Goal: Share content: Share content

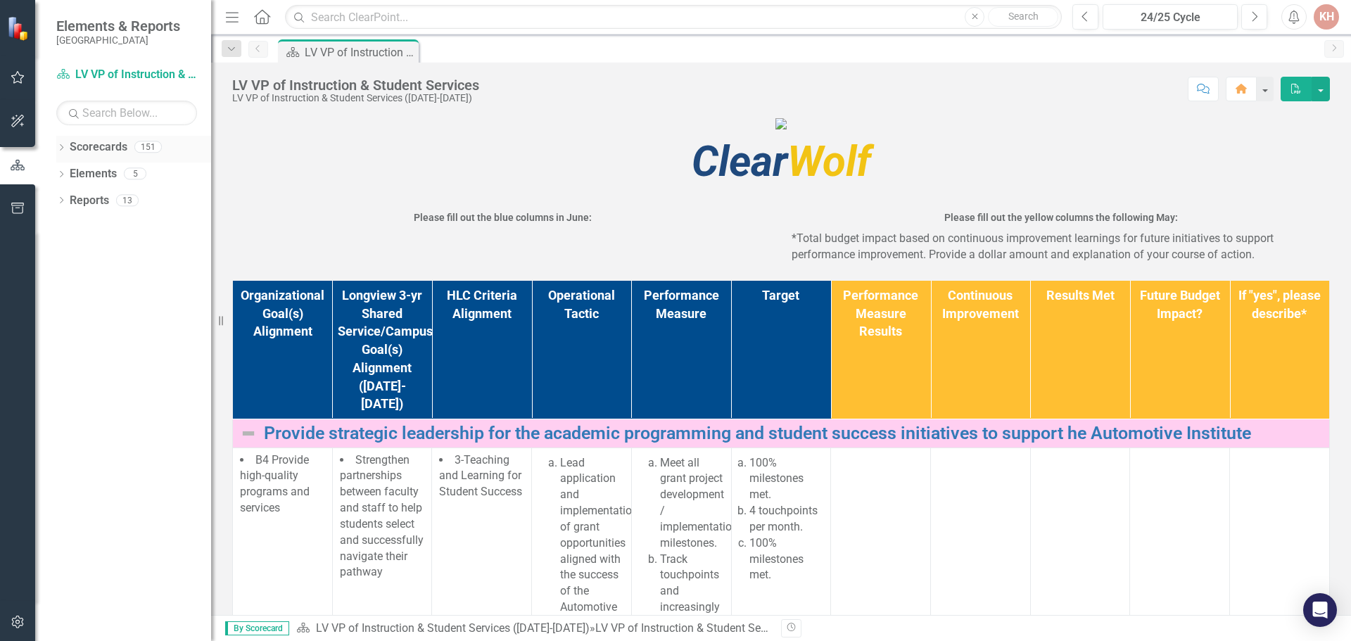
click at [63, 148] on icon at bounding box center [62, 147] width 4 height 6
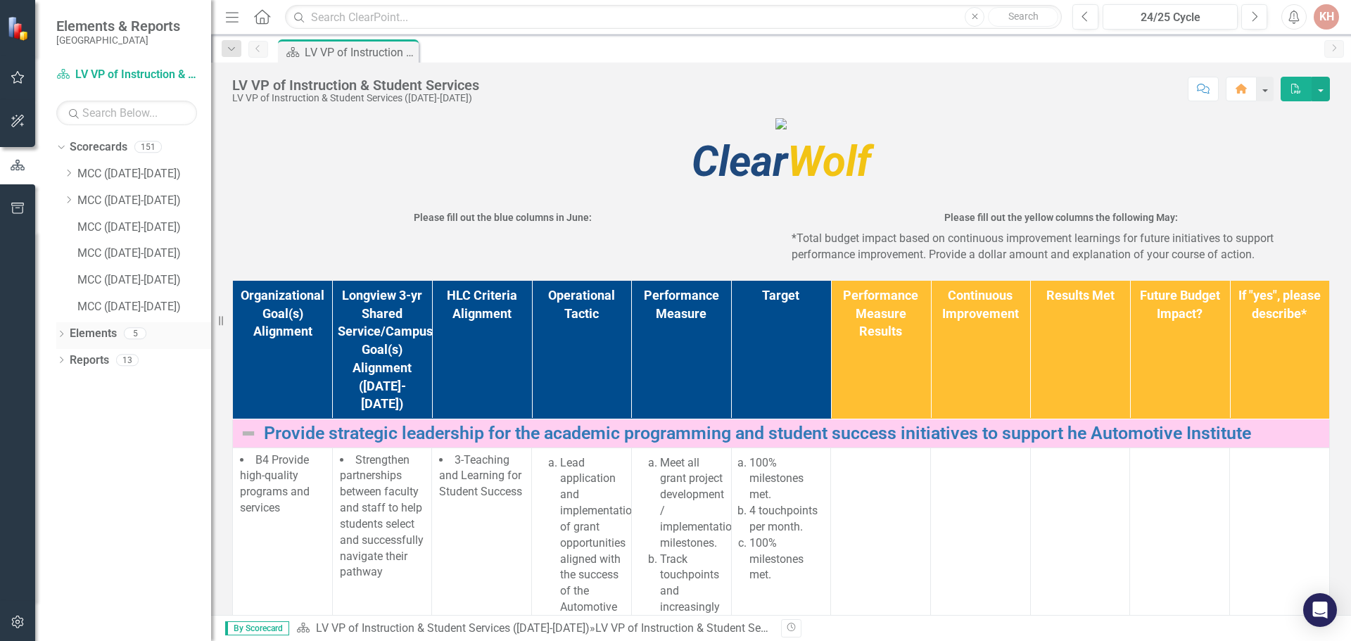
click at [57, 334] on icon "Dropdown" at bounding box center [61, 335] width 10 height 8
click at [62, 444] on icon "Dropdown" at bounding box center [61, 442] width 10 height 8
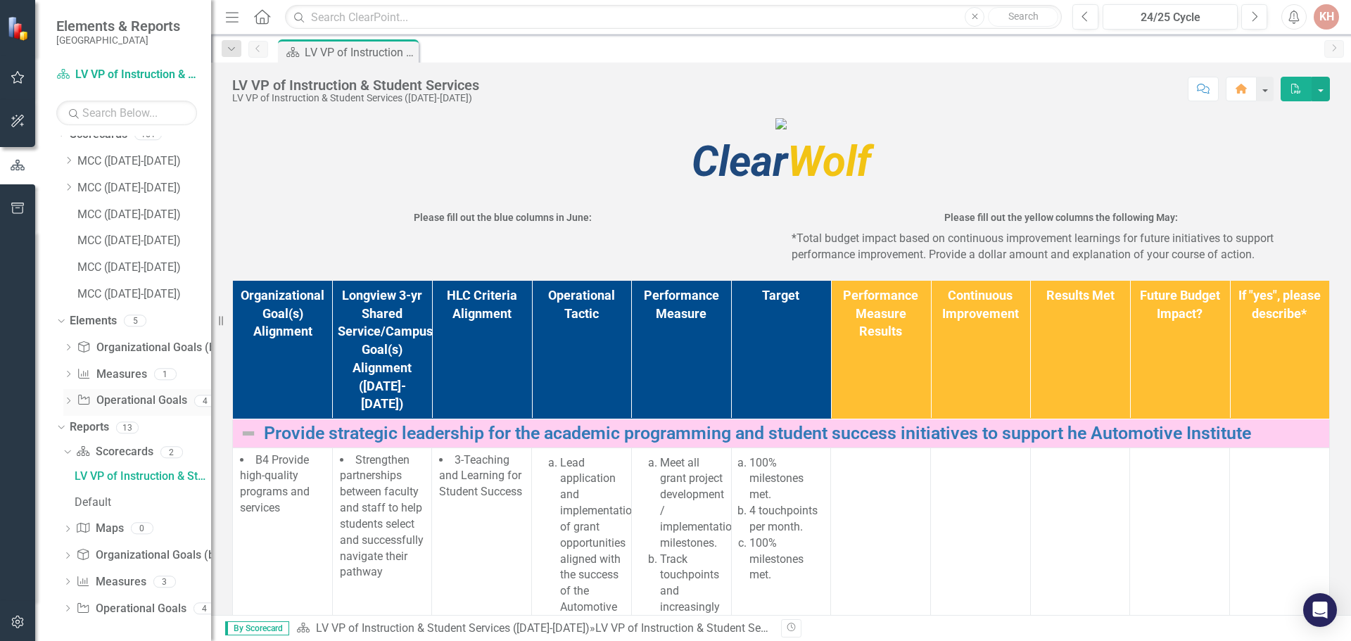
scroll to position [16, 0]
click at [160, 473] on div "LV VP of Instruction & Student Services" at bounding box center [143, 472] width 136 height 13
click at [170, 450] on div "2" at bounding box center [171, 448] width 23 height 12
click at [108, 452] on link "Scorecard Scorecards" at bounding box center [114, 448] width 77 height 16
click at [99, 496] on div "Default" at bounding box center [143, 498] width 136 height 13
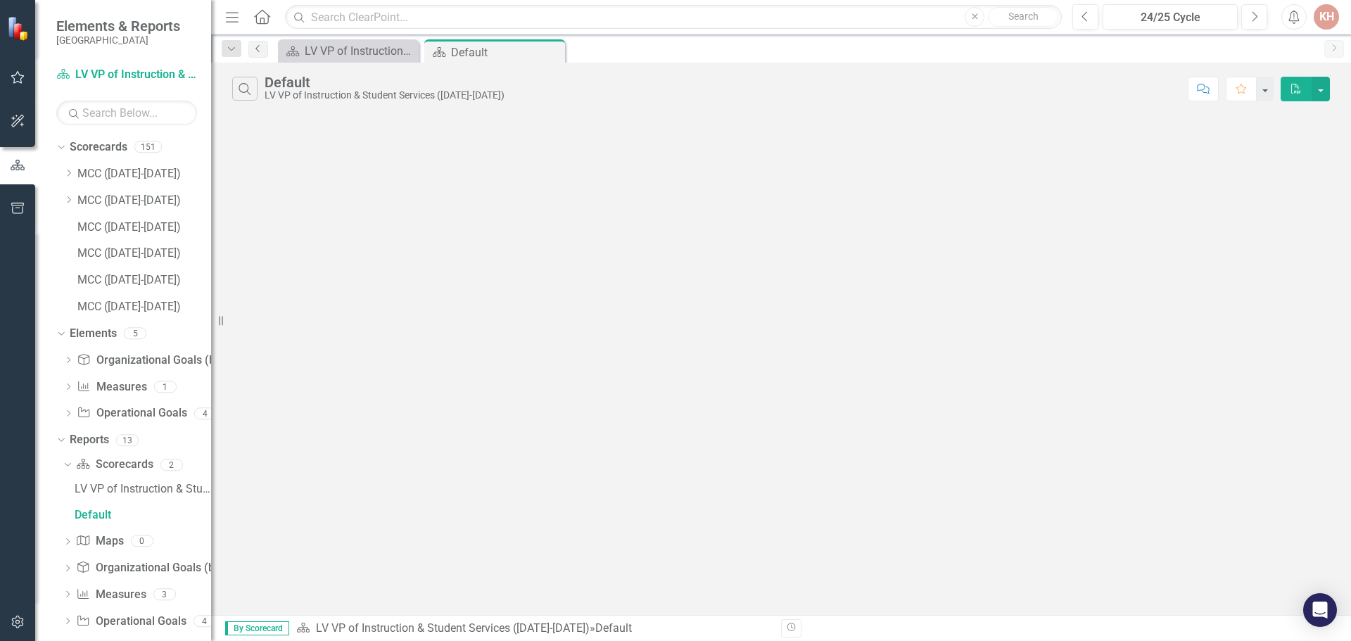
click at [258, 52] on icon "Previous" at bounding box center [258, 48] width 11 height 8
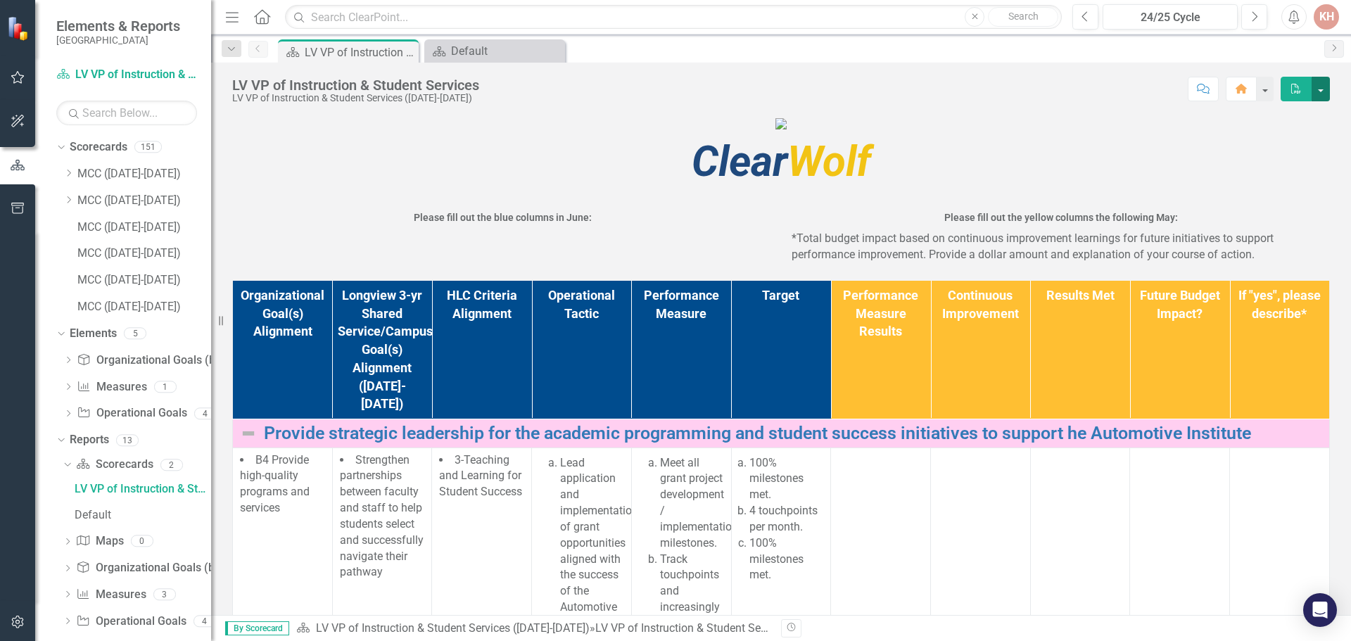
click at [1324, 94] on button "button" at bounding box center [1320, 89] width 18 height 25
click at [1282, 174] on link "Email Email Page" at bounding box center [1272, 169] width 114 height 26
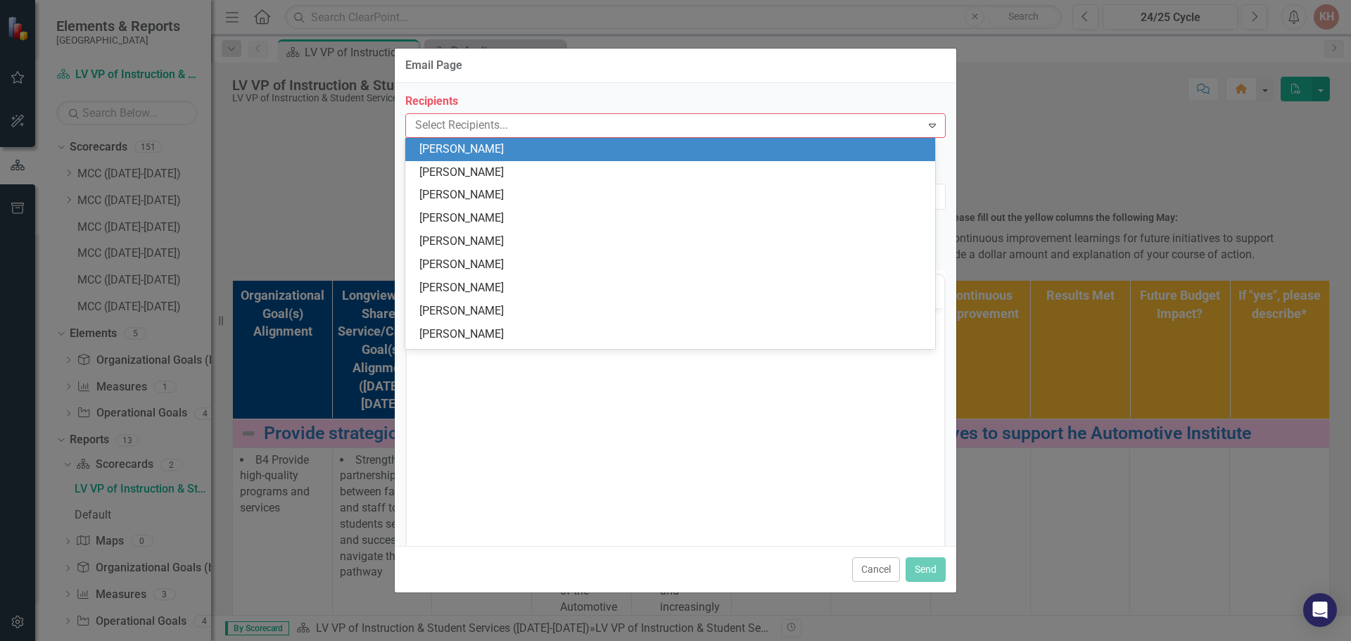
click at [502, 125] on div at bounding box center [664, 125] width 511 height 19
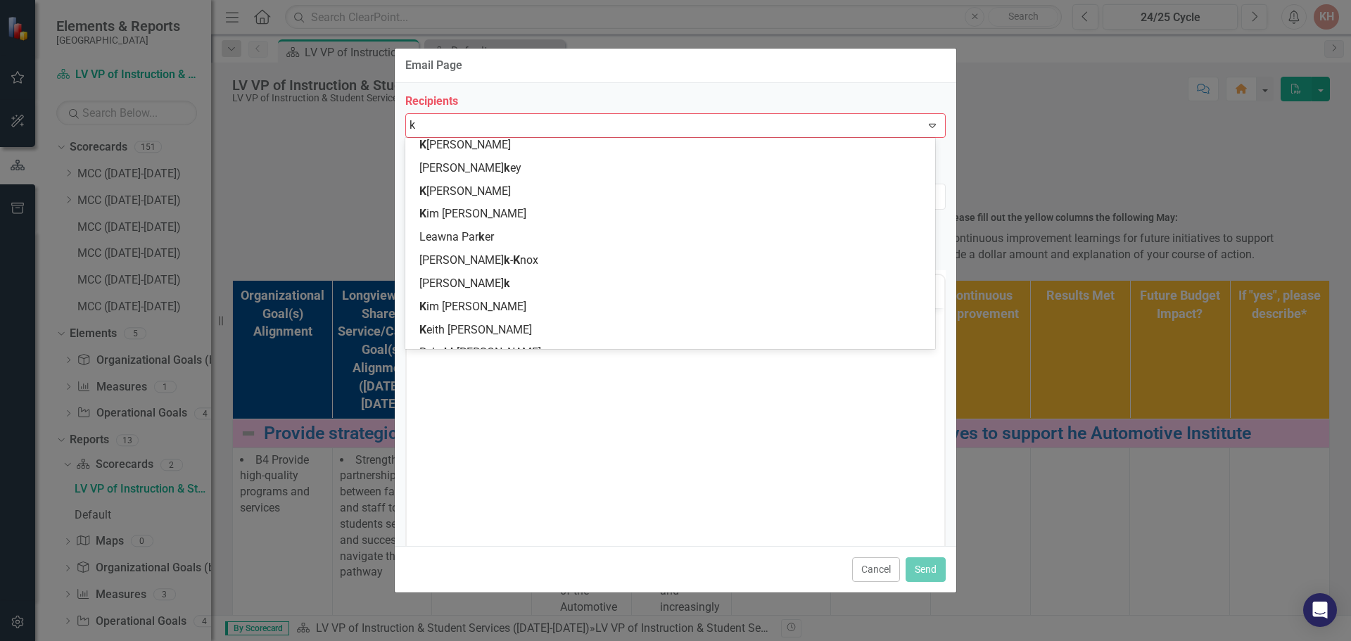
scroll to position [50, 0]
type input "ka"
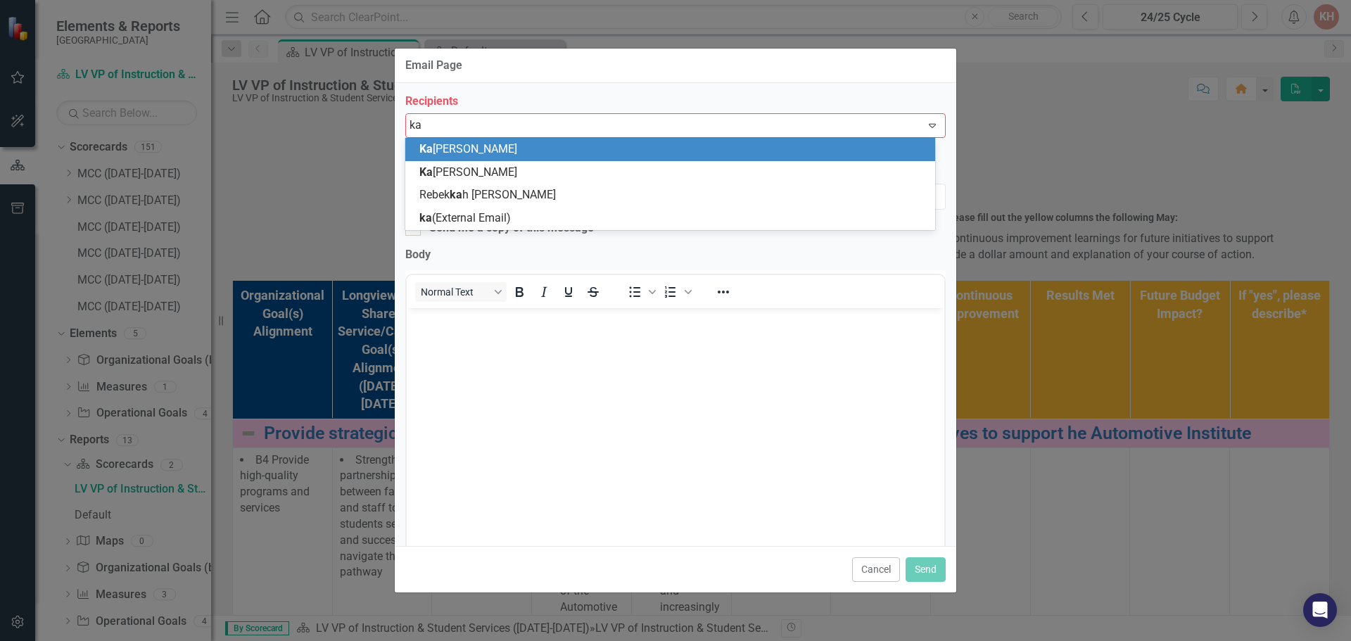
click at [494, 157] on div "Ka [PERSON_NAME]" at bounding box center [672, 149] width 507 height 16
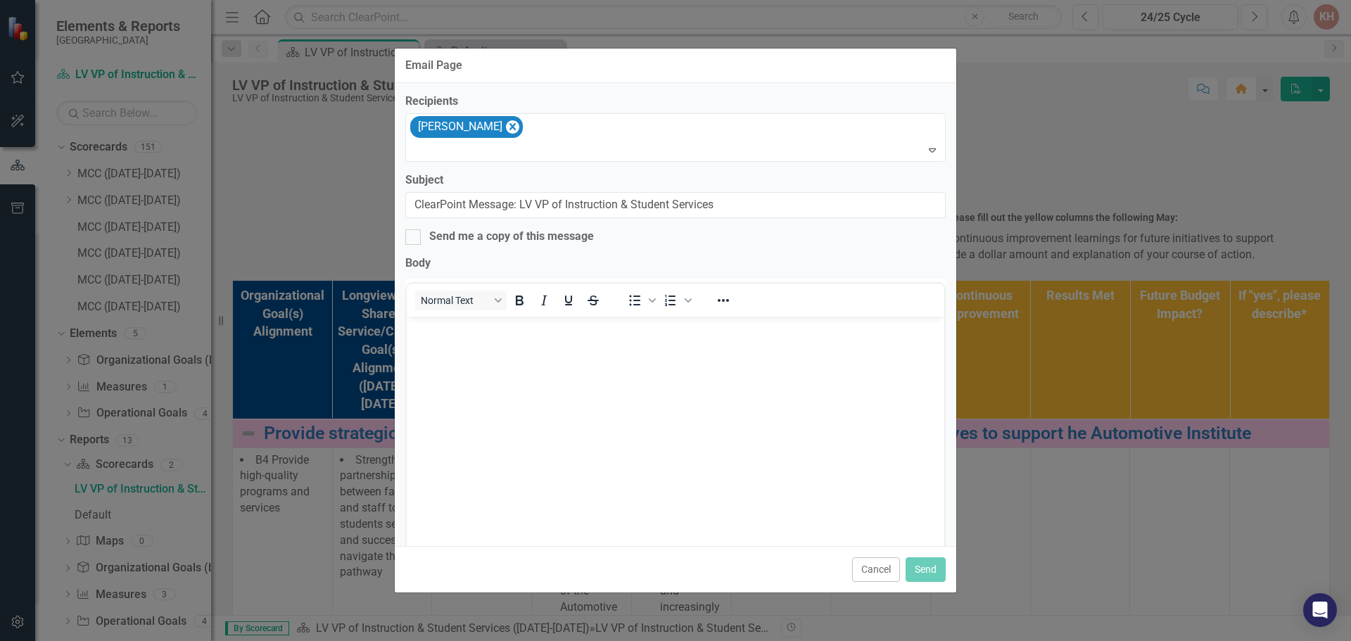
click at [643, 491] on body "Rich Text Area. Press ALT-0 for help." at bounding box center [675, 421] width 537 height 211
click at [942, 569] on button "Send" at bounding box center [925, 569] width 40 height 25
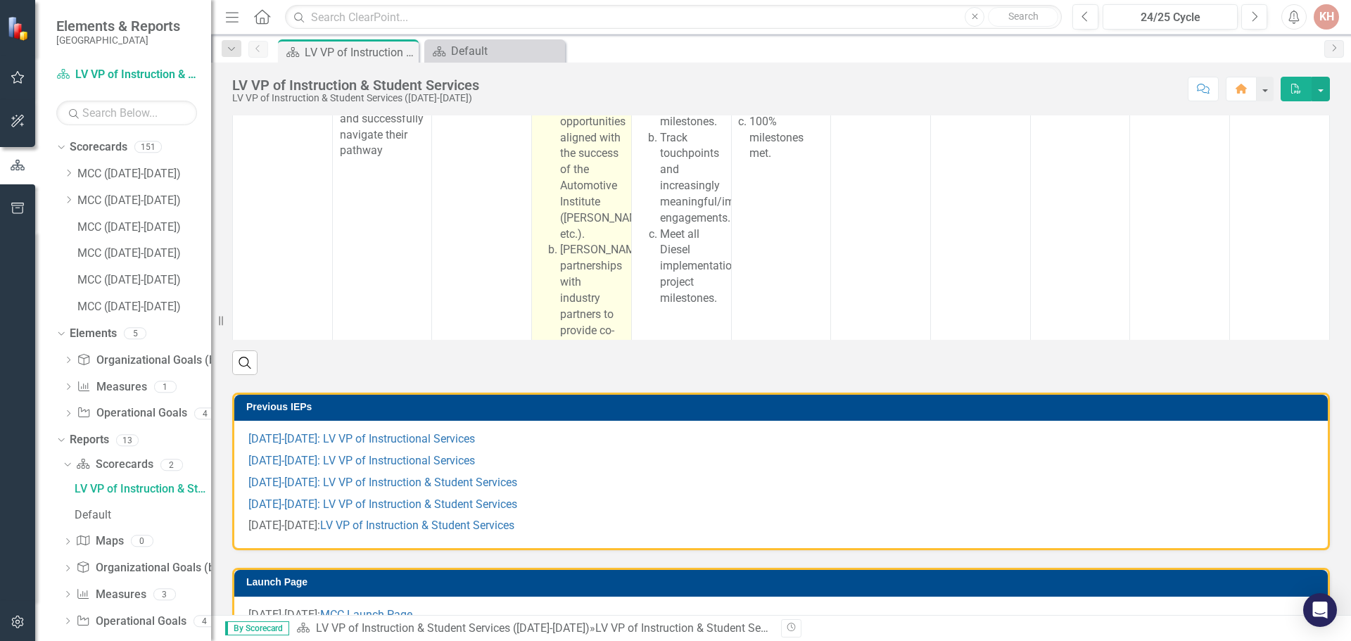
scroll to position [422, 0]
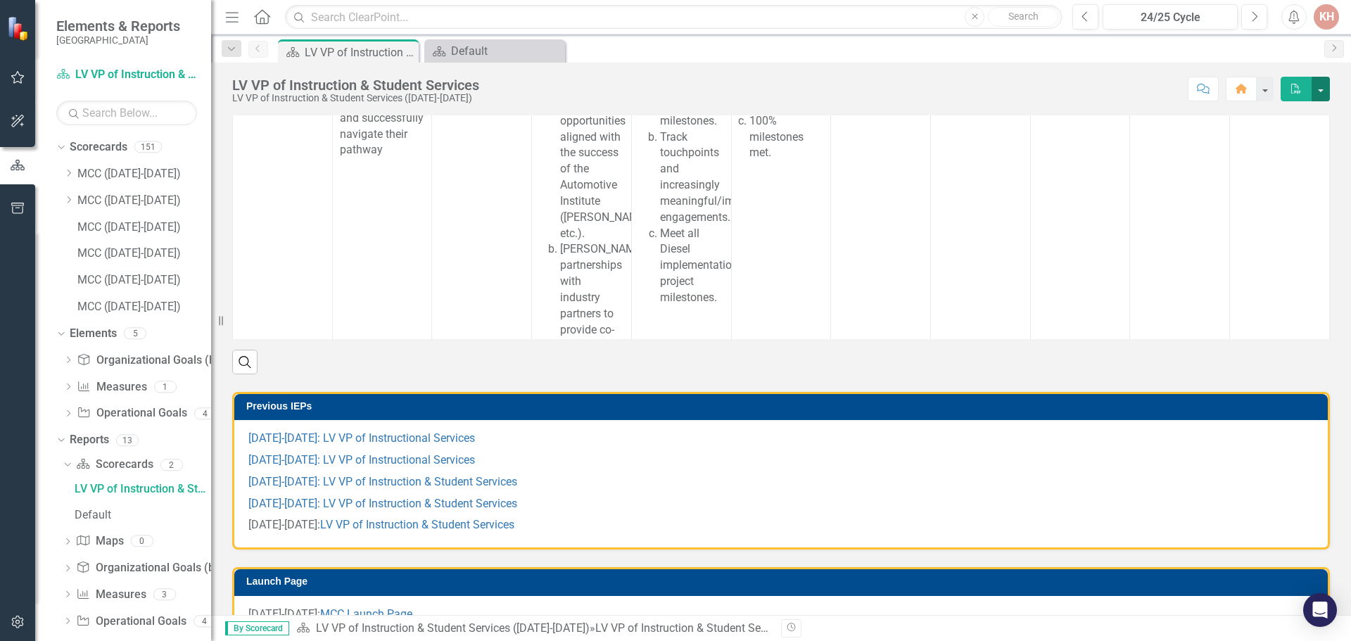
click at [1325, 96] on button "button" at bounding box center [1320, 89] width 18 height 25
click at [1299, 144] on link "PDF Export to PDF" at bounding box center [1272, 143] width 114 height 26
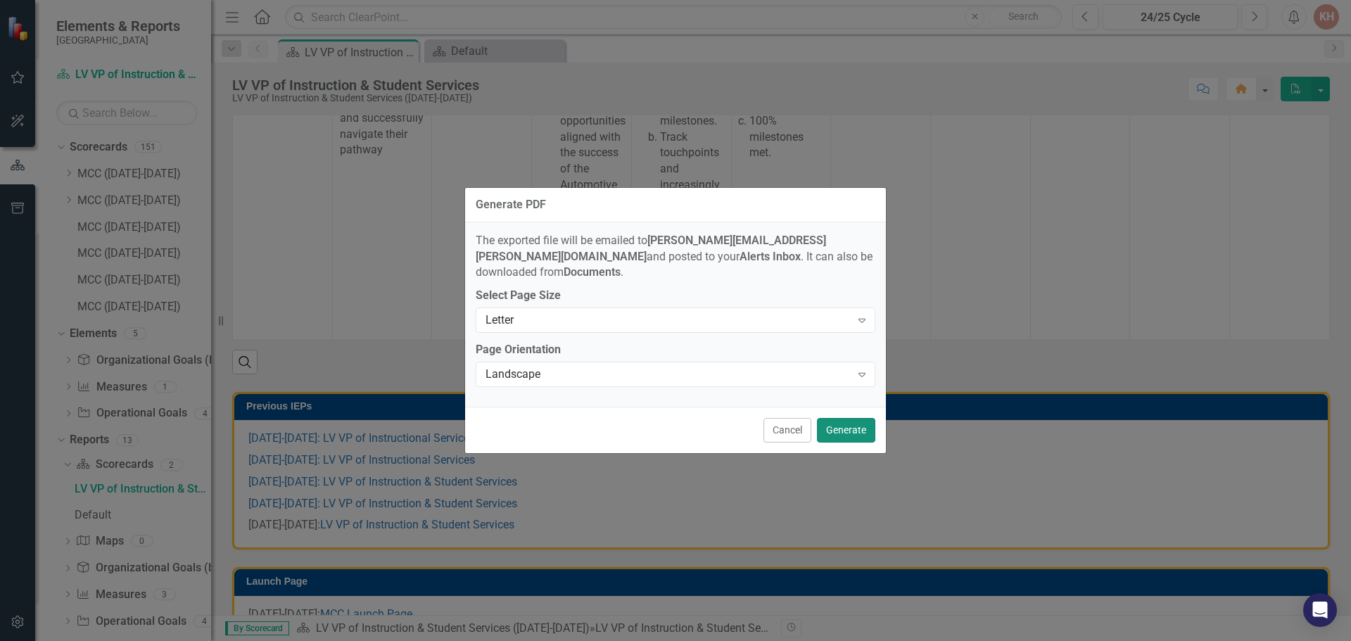
click at [848, 419] on button "Generate" at bounding box center [846, 430] width 58 height 25
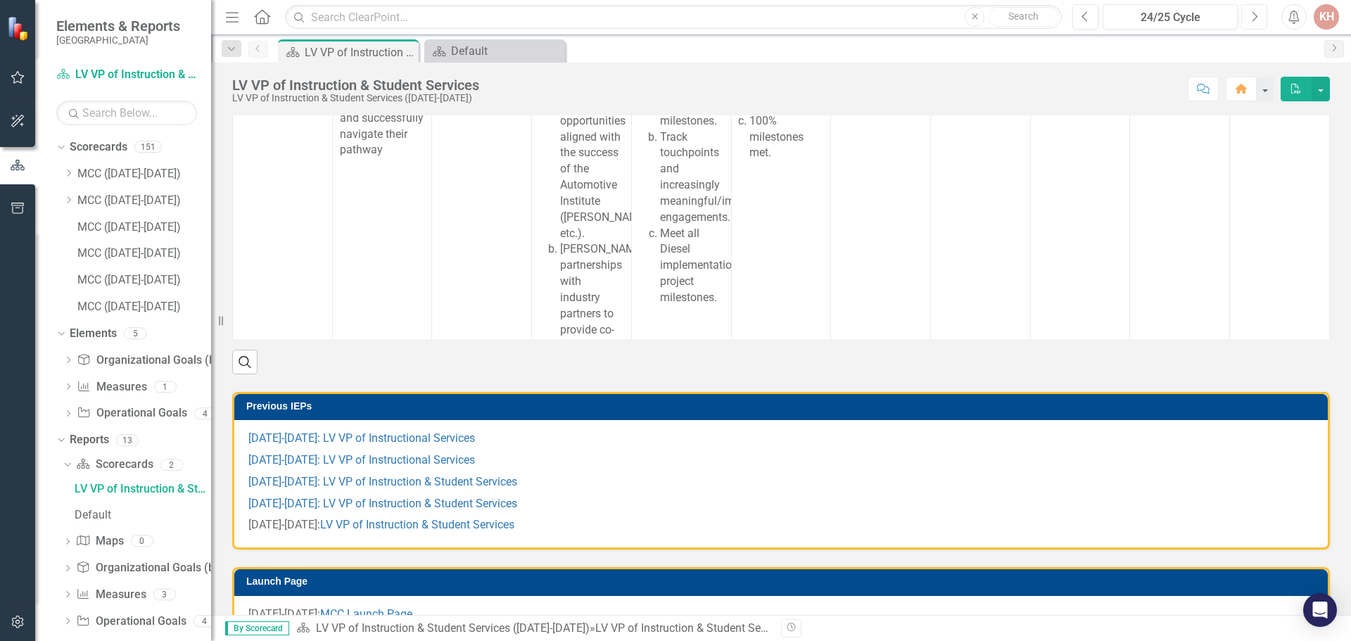
click at [1251, 19] on icon "Next" at bounding box center [1254, 17] width 8 height 13
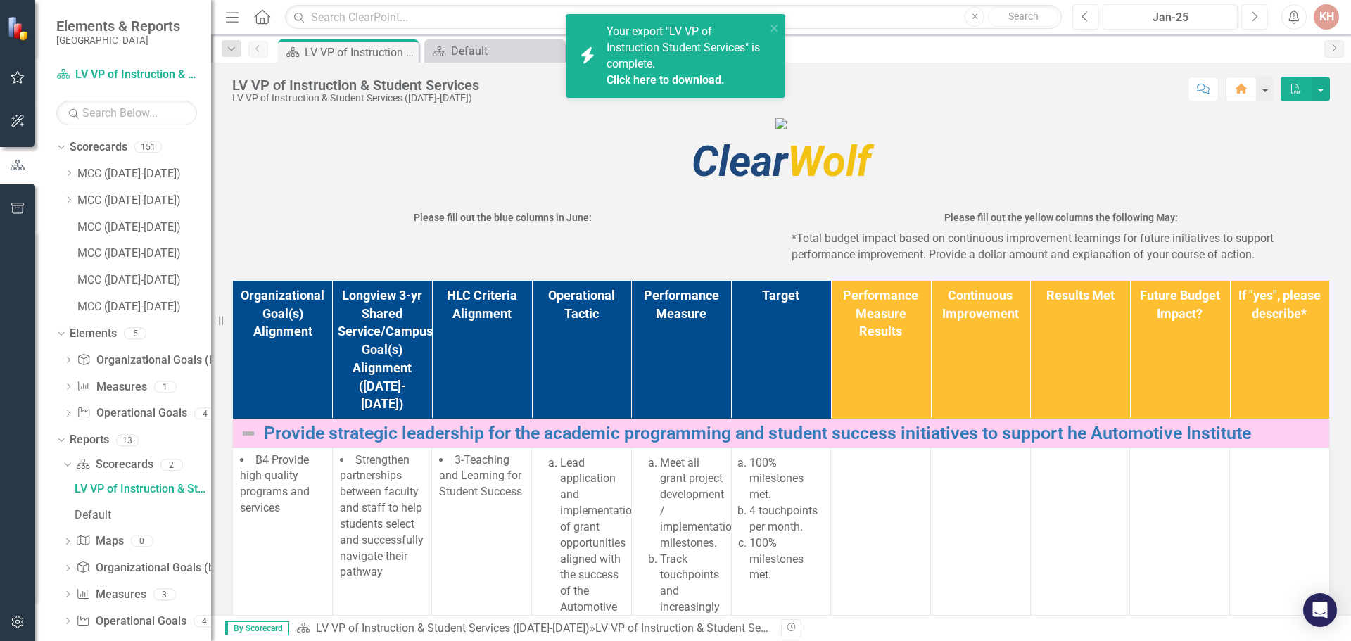
click at [712, 74] on link "Click here to download." at bounding box center [665, 79] width 118 height 13
